Goal: Task Accomplishment & Management: Complete application form

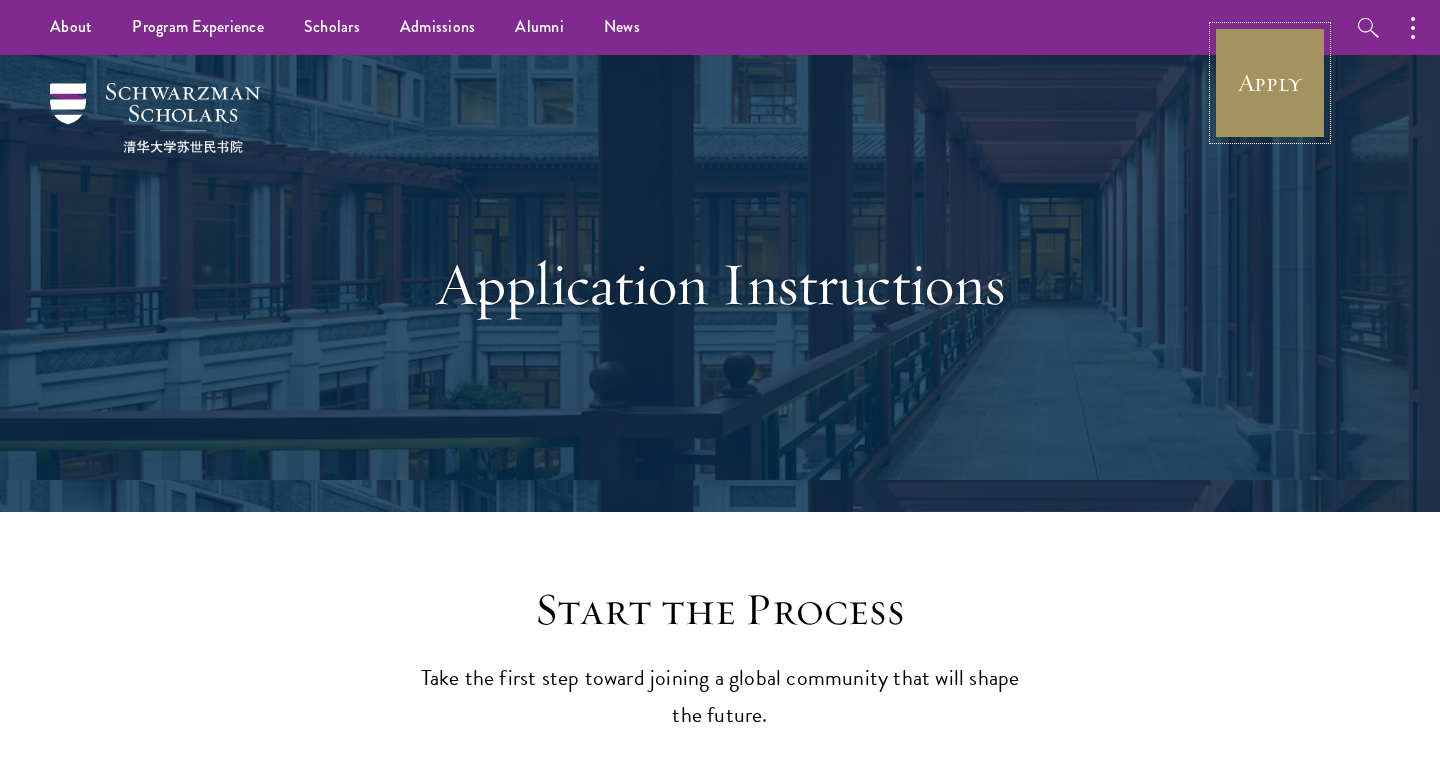
click at [1301, 125] on link "Apply" at bounding box center [1270, 83] width 112 height 112
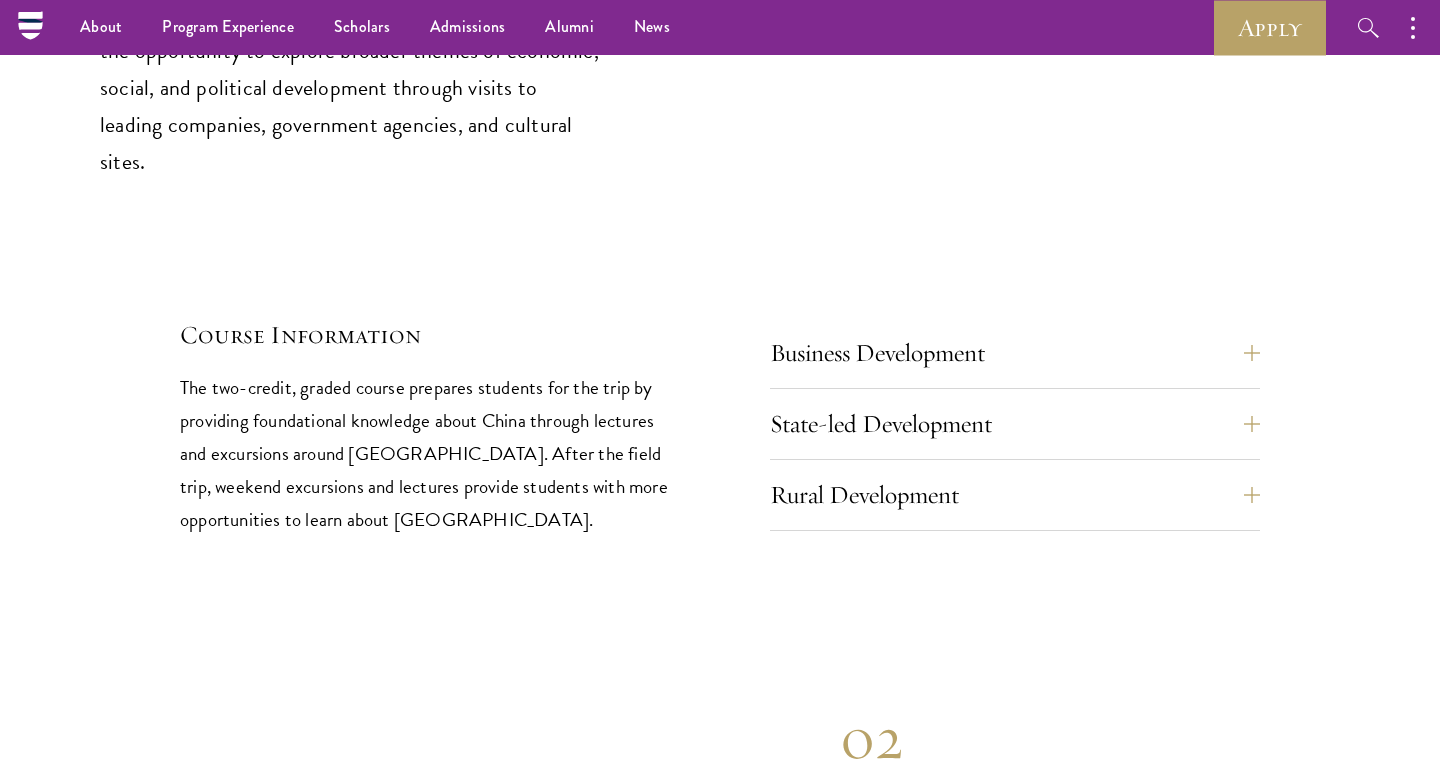
scroll to position [8337, 0]
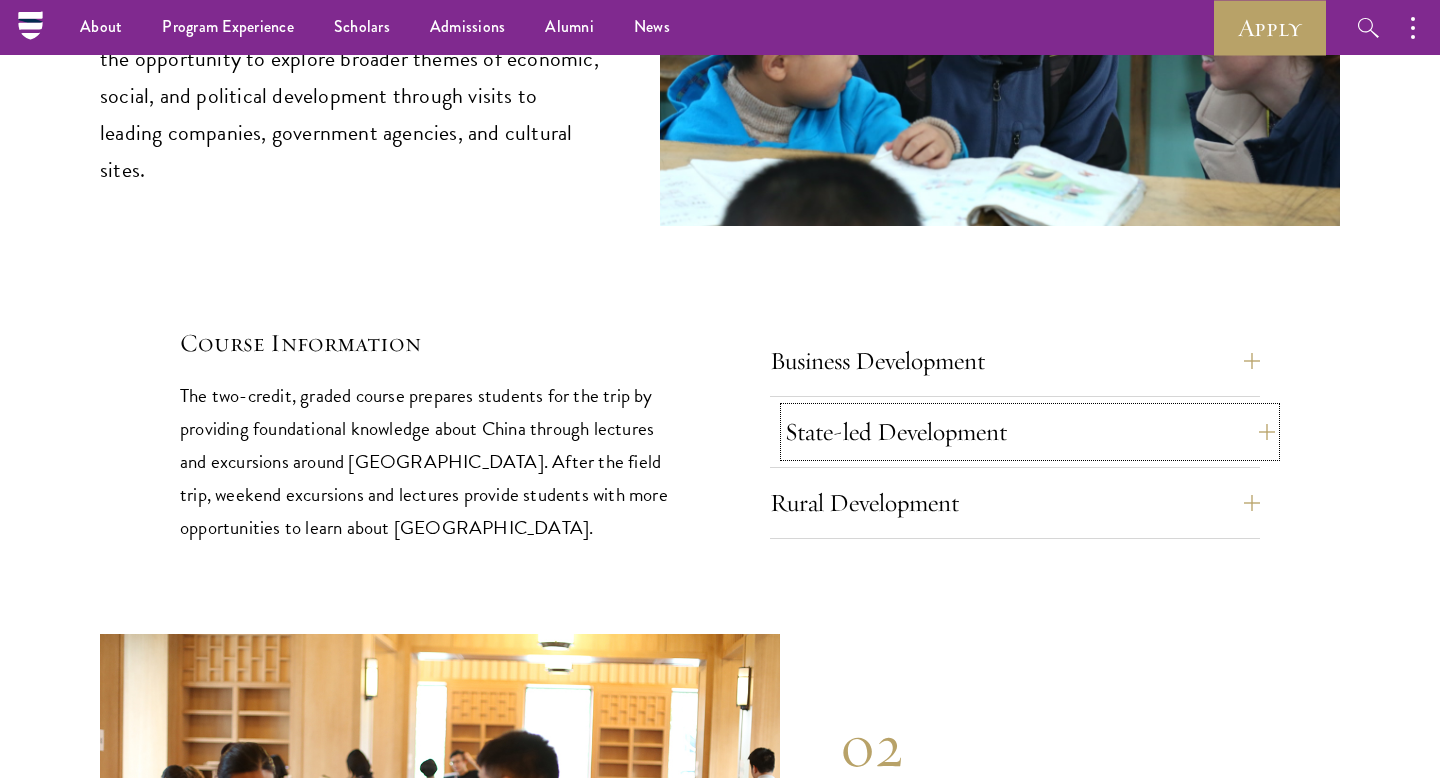
click at [871, 408] on button "State-led Development" at bounding box center [1030, 432] width 490 height 48
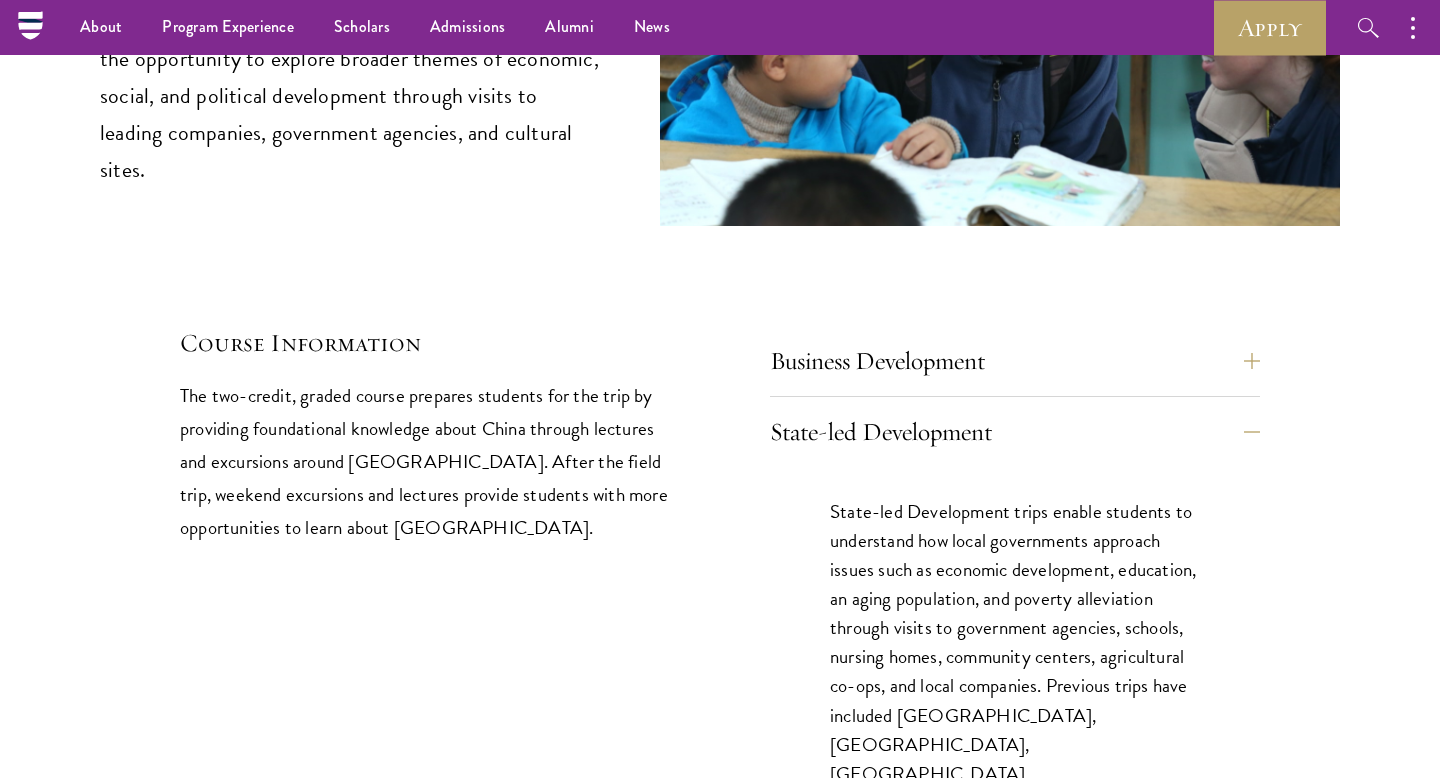
click at [890, 511] on p "State-led Development trips enable students to understand how local governments…" at bounding box center [1015, 686] width 370 height 378
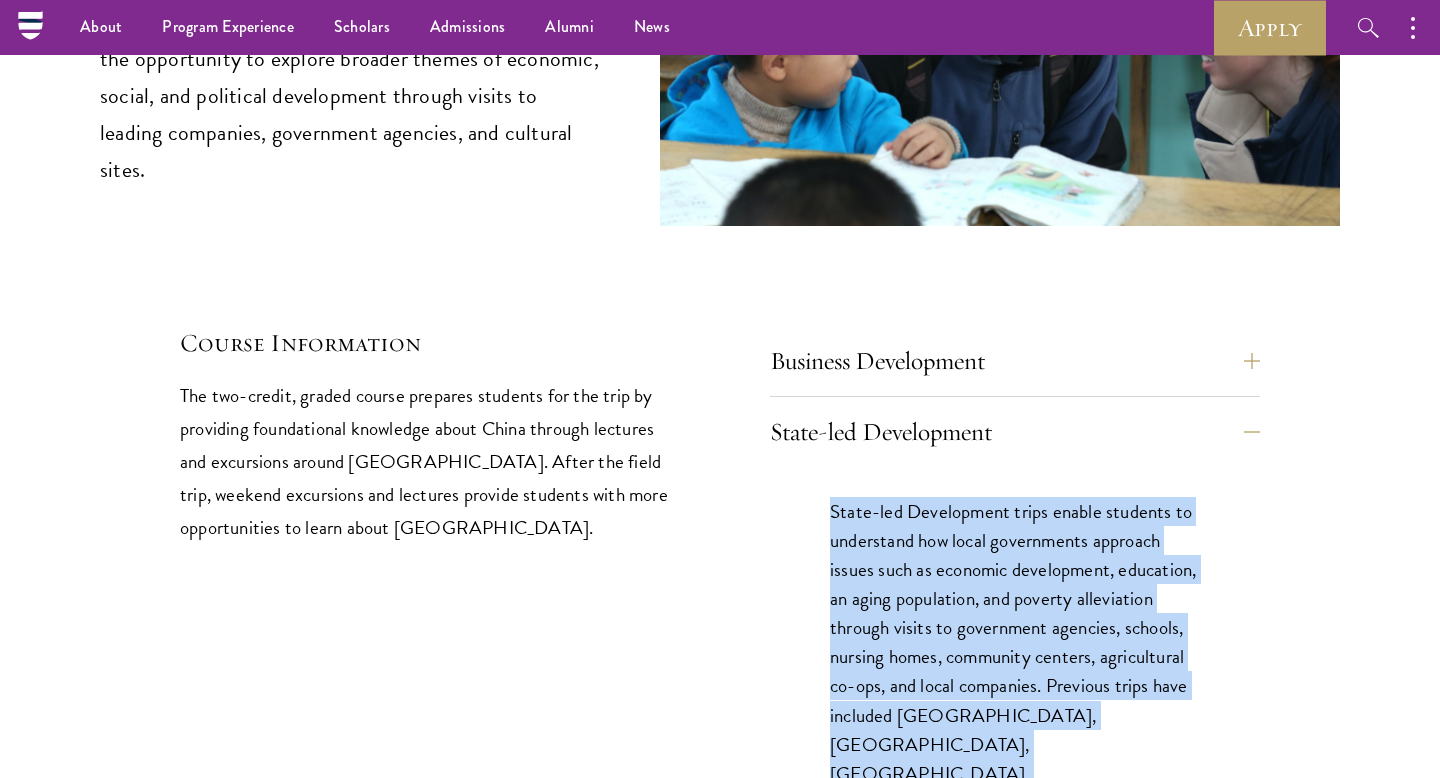
click at [890, 511] on p "State-led Development trips enable students to understand how local governments…" at bounding box center [1015, 686] width 370 height 378
copy div "State-led Development trips enable students to understand how local governments…"
